Goal: Information Seeking & Learning: Learn about a topic

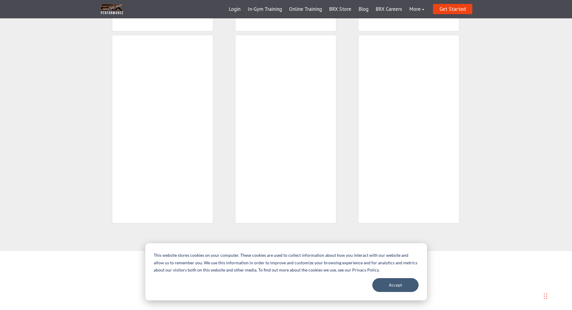
scroll to position [721, 0]
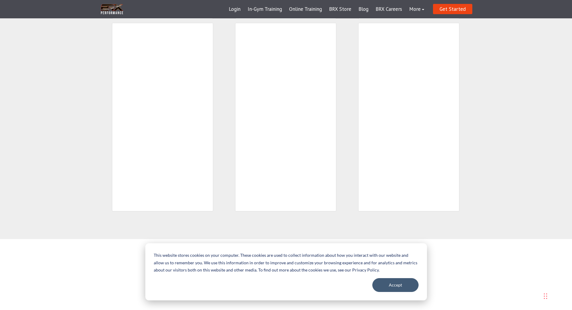
click at [500, 152] on div "The Results Speak For Themself" at bounding box center [286, 8] width 572 height 461
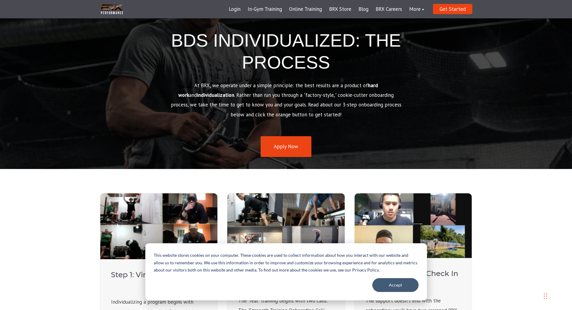
scroll to position [0, 0]
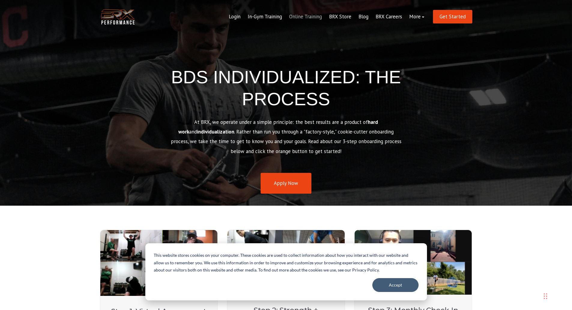
click at [318, 15] on link "Online Training" at bounding box center [306, 17] width 40 height 14
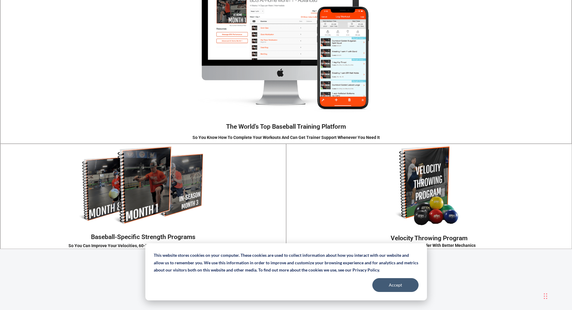
scroll to position [841, 0]
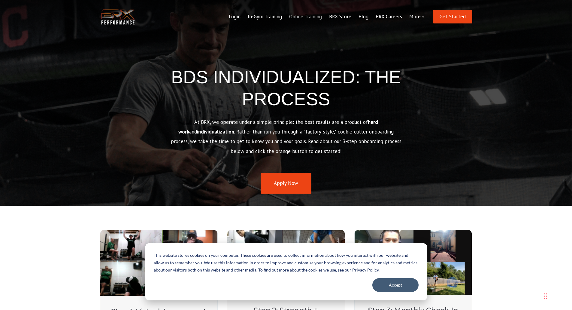
click at [298, 18] on link "Online Training" at bounding box center [306, 17] width 40 height 14
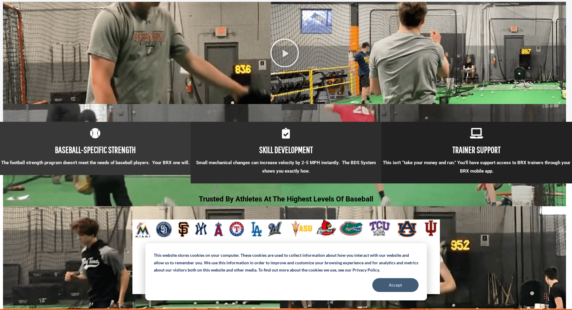
scroll to position [451, 0]
